Goal: Information Seeking & Learning: Learn about a topic

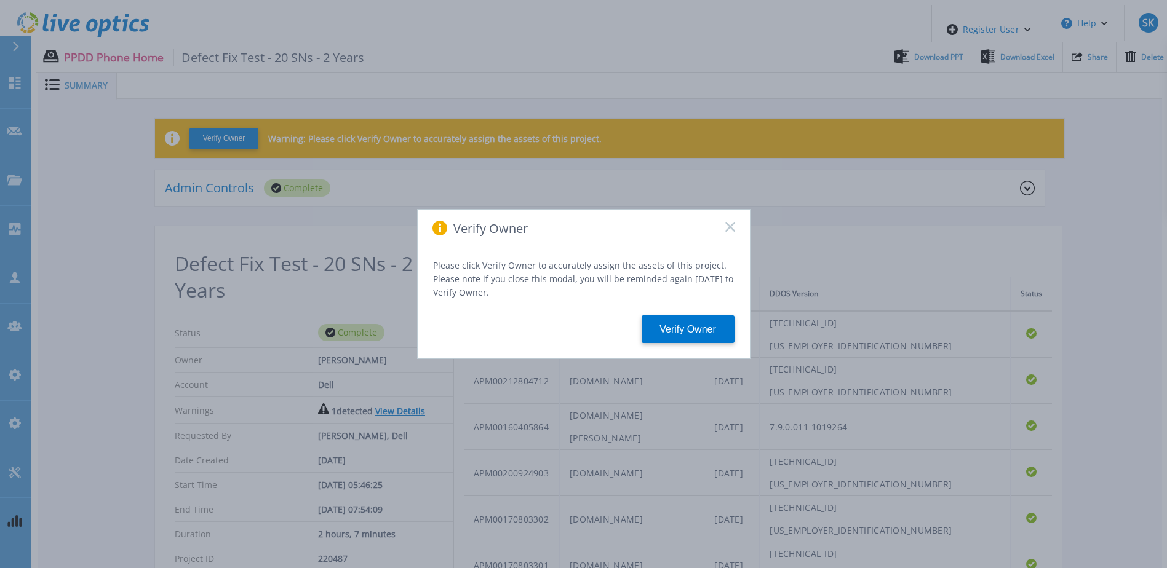
click at [727, 232] on icon at bounding box center [730, 227] width 10 height 10
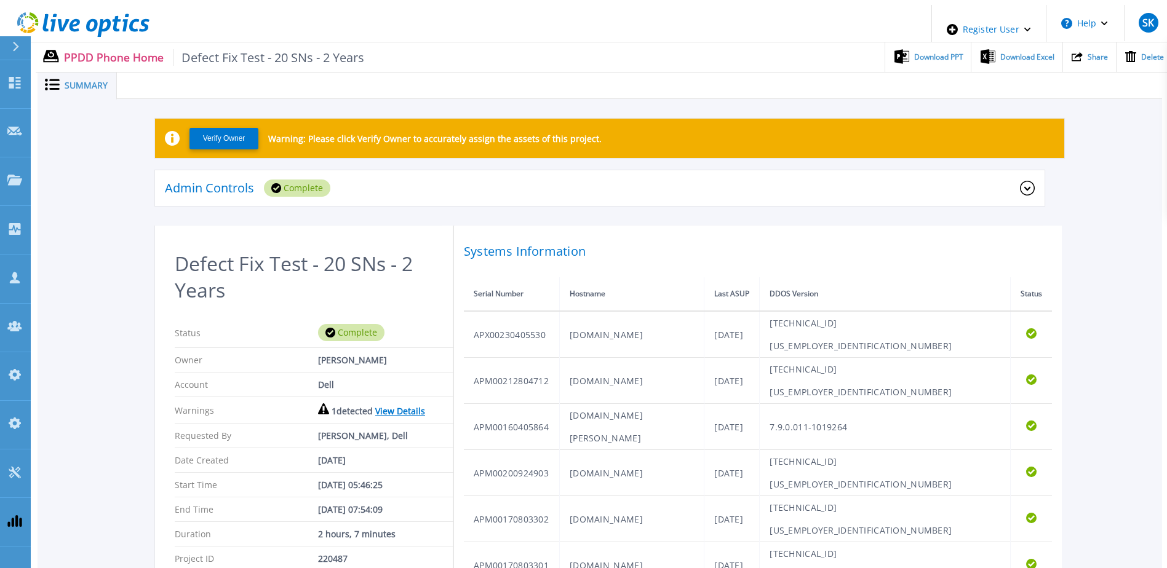
click at [382, 405] on link "View Details" at bounding box center [400, 411] width 50 height 12
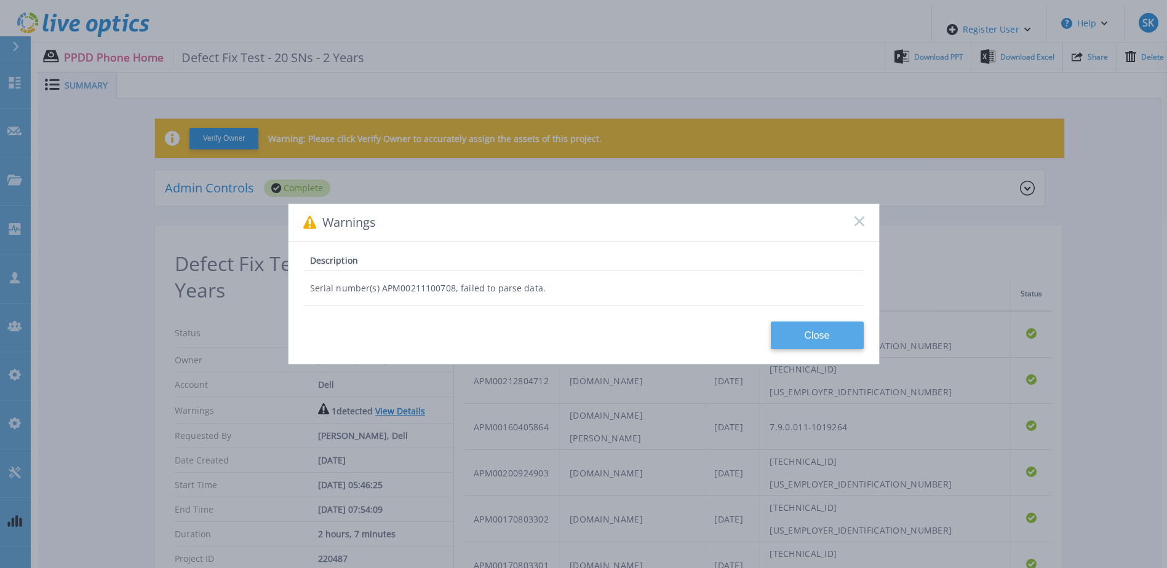
click at [804, 338] on button "Close" at bounding box center [817, 336] width 93 height 28
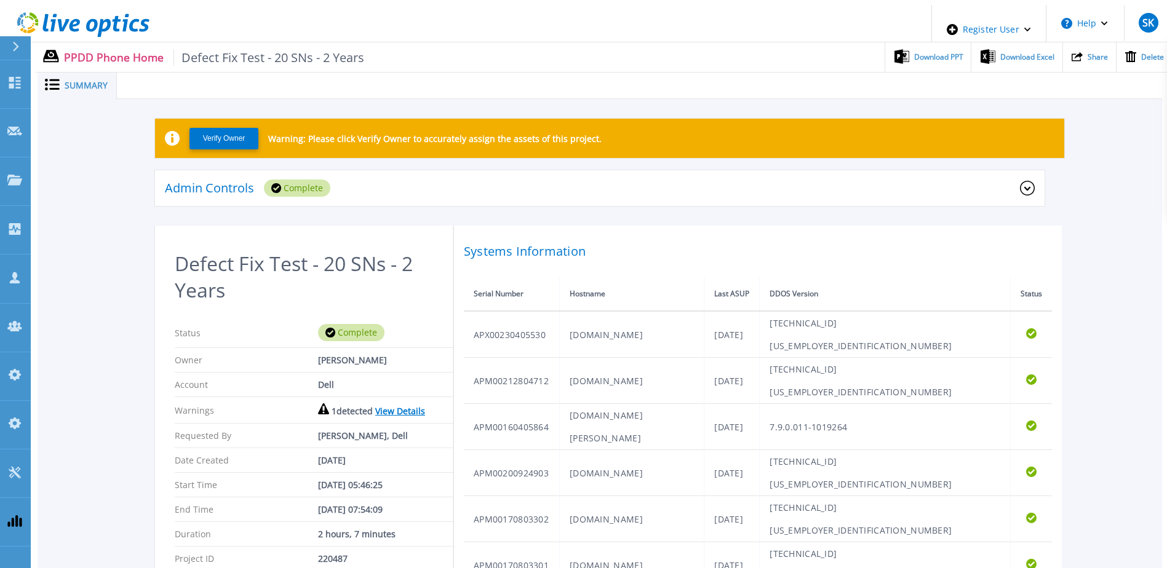
click at [391, 405] on link "View Details" at bounding box center [400, 411] width 50 height 12
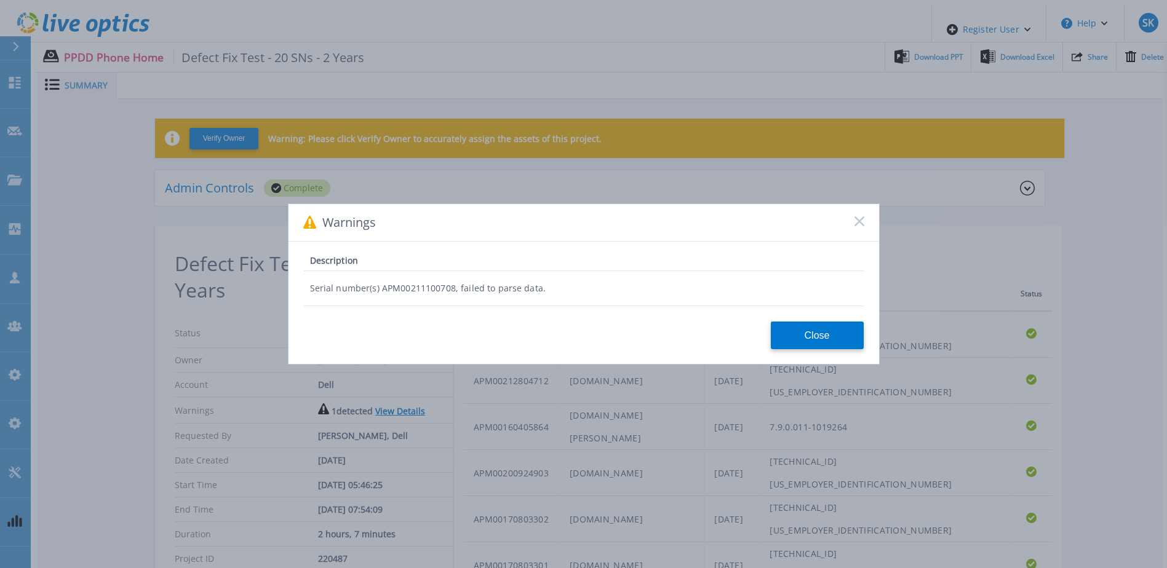
click at [861, 225] on rect at bounding box center [859, 221] width 10 height 10
